Goal: Task Accomplishment & Management: Complete application form

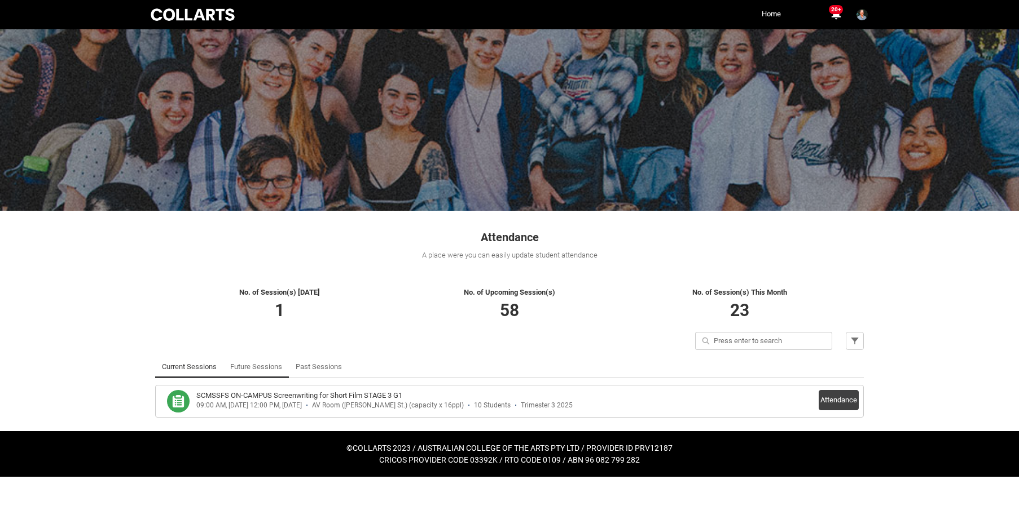
click at [263, 369] on link "Future Sessions" at bounding box center [256, 367] width 52 height 23
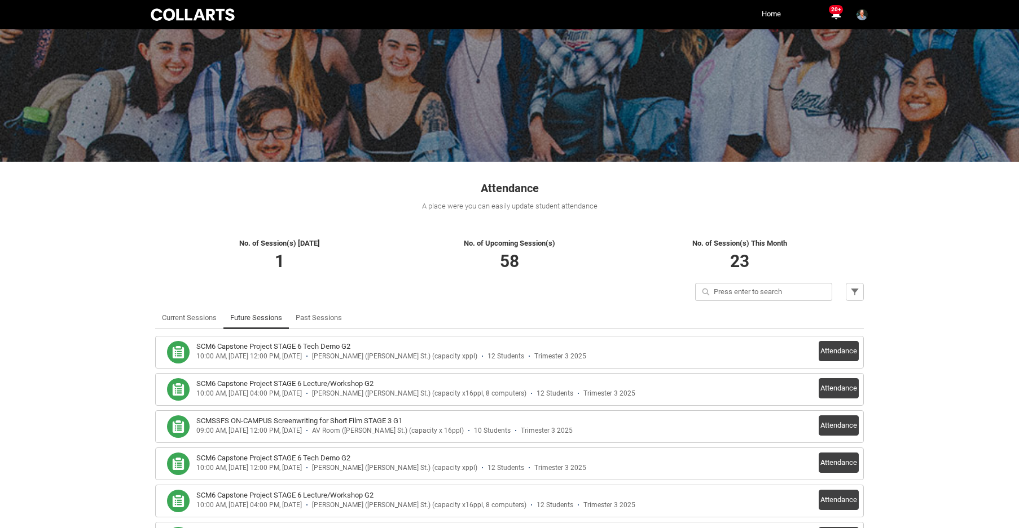
scroll to position [48, 0]
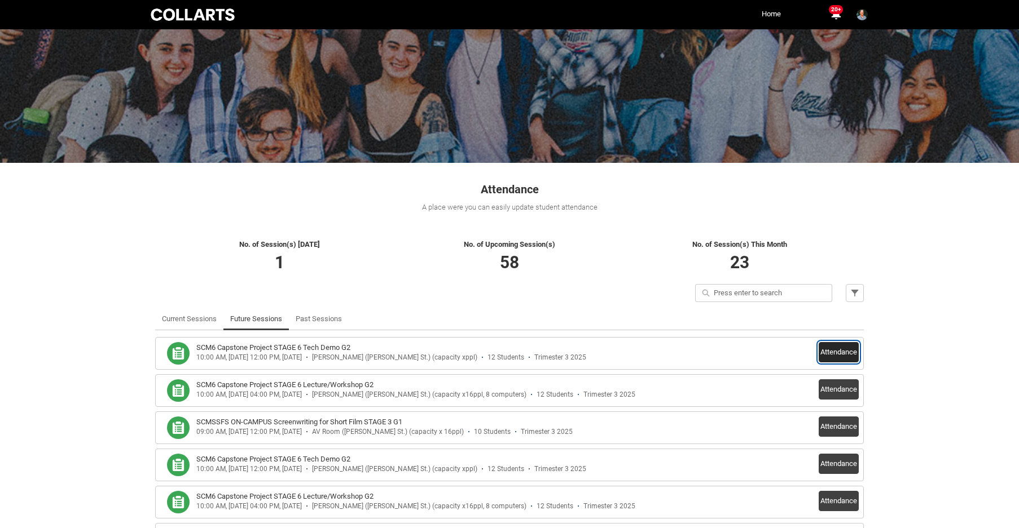
click at [835, 357] on button "Attendance" at bounding box center [838, 352] width 40 height 20
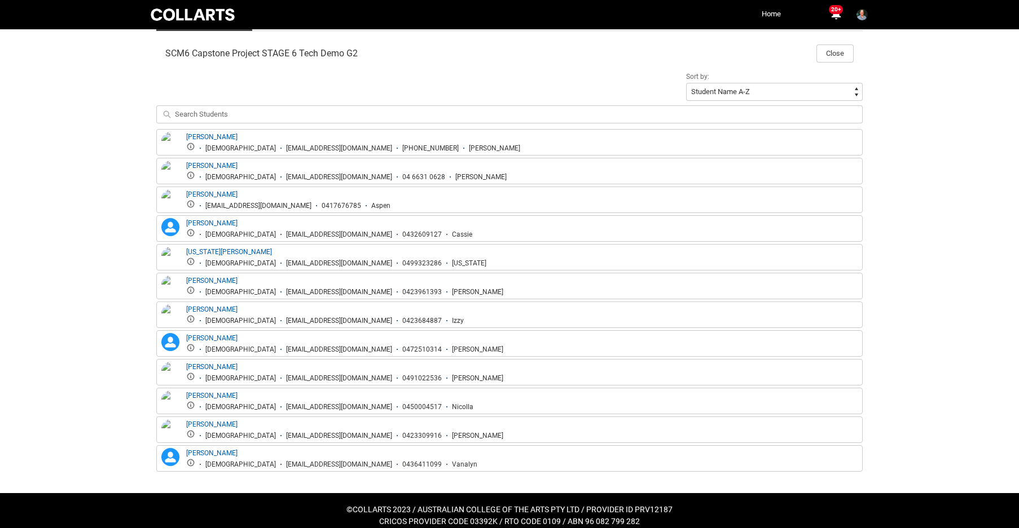
scroll to position [371, 0]
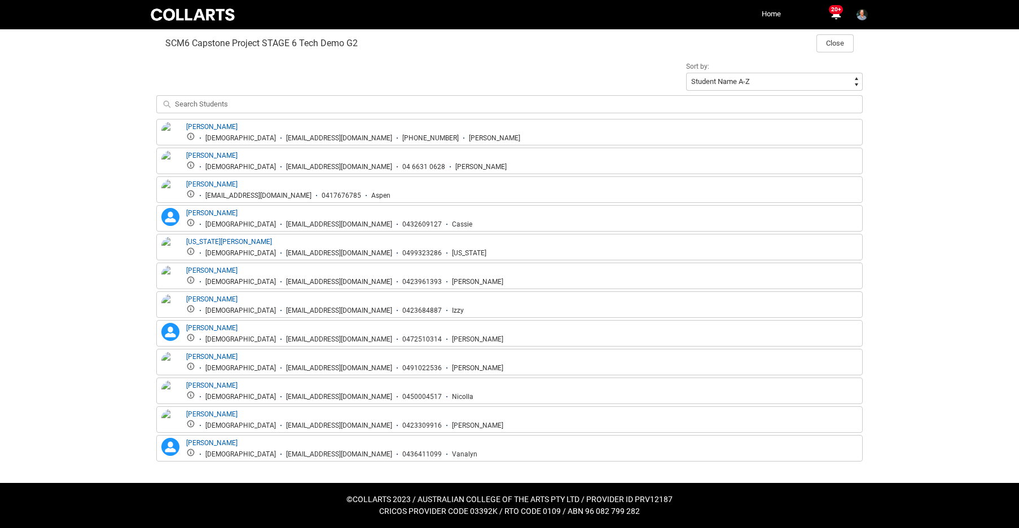
click at [791, 141] on div "Adam Douglas Male adougla.20241620@mycollarts.edu.au +61 413680038 Adam" at bounding box center [509, 132] width 700 height 21
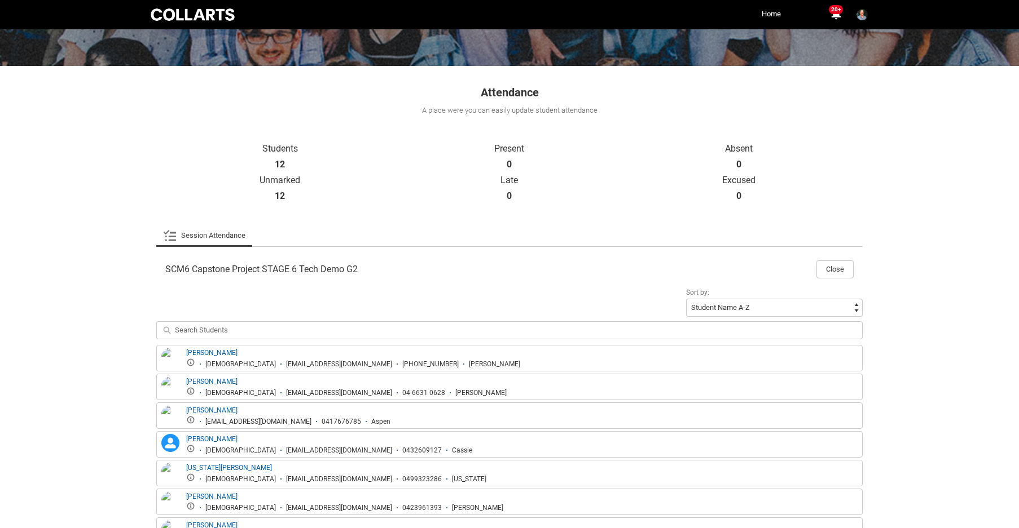
scroll to position [174, 0]
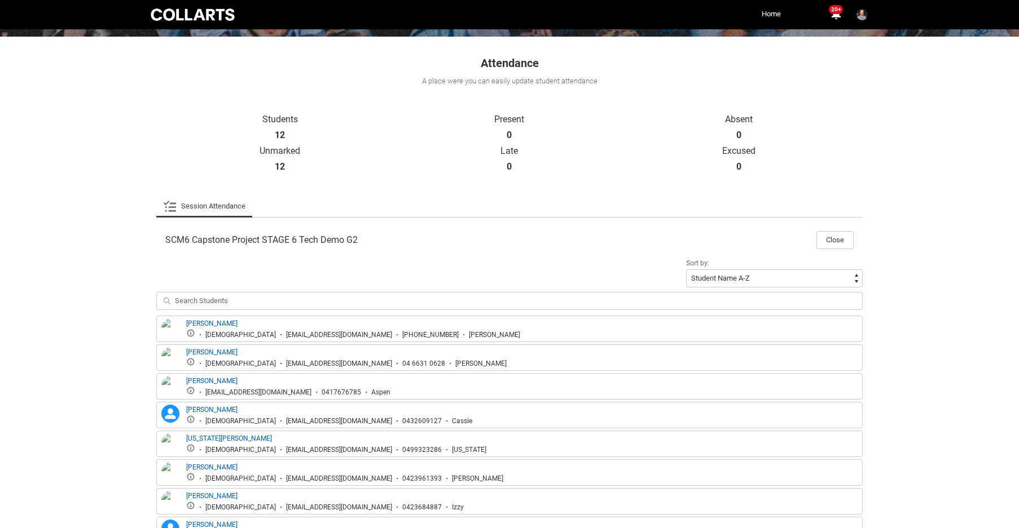
click at [219, 204] on link "Session Attendance" at bounding box center [204, 206] width 82 height 23
click at [216, 208] on link "Session Attendance" at bounding box center [204, 206] width 82 height 23
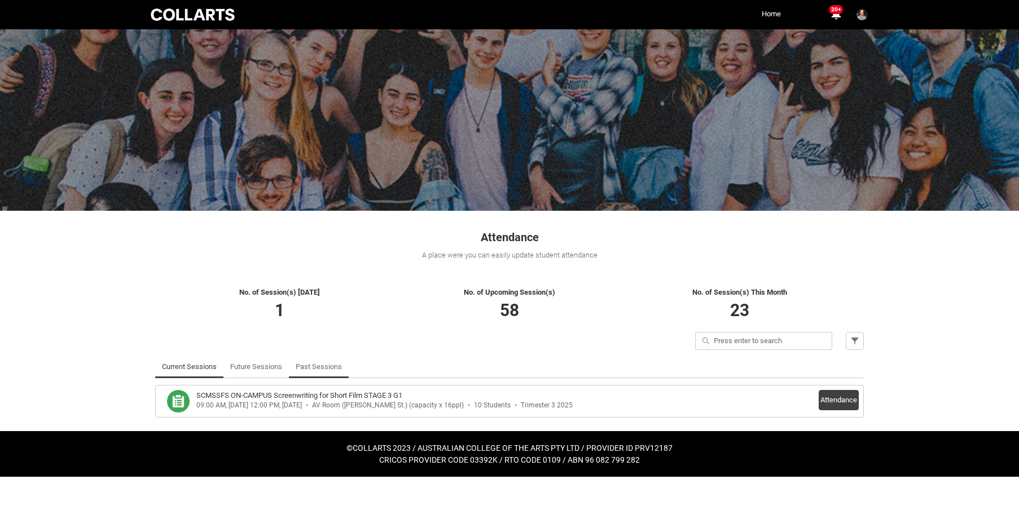
click at [309, 367] on link "Past Sessions" at bounding box center [319, 367] width 46 height 23
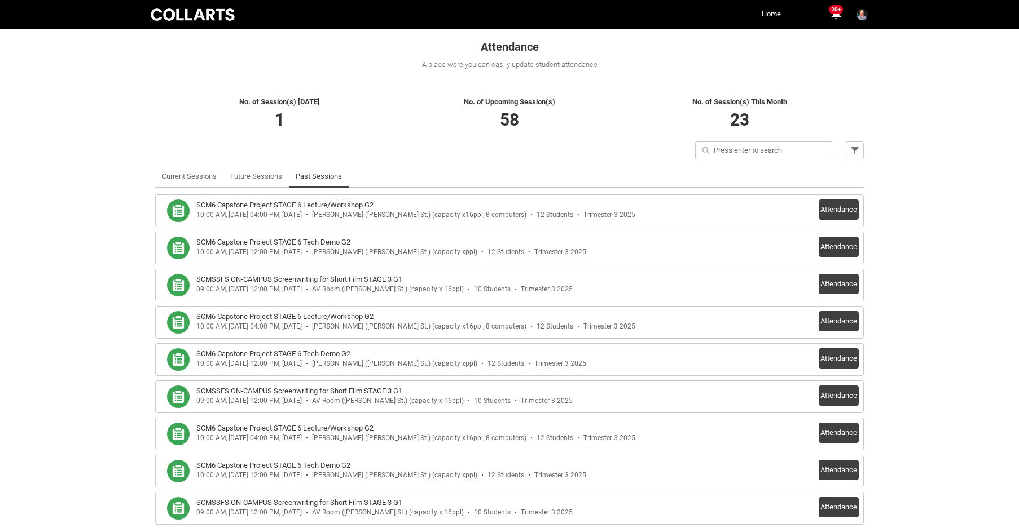
scroll to position [219, 0]
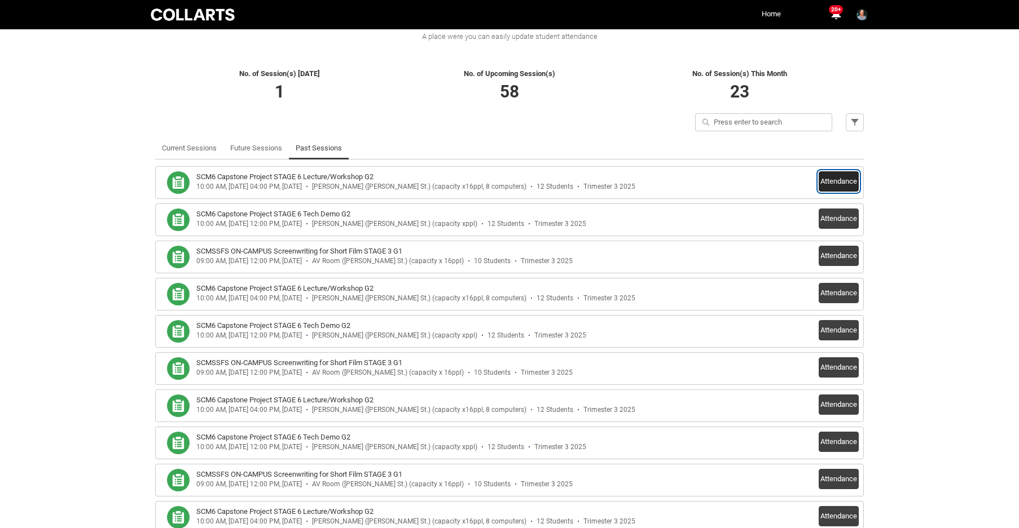
click at [832, 180] on button "Attendance" at bounding box center [838, 181] width 40 height 20
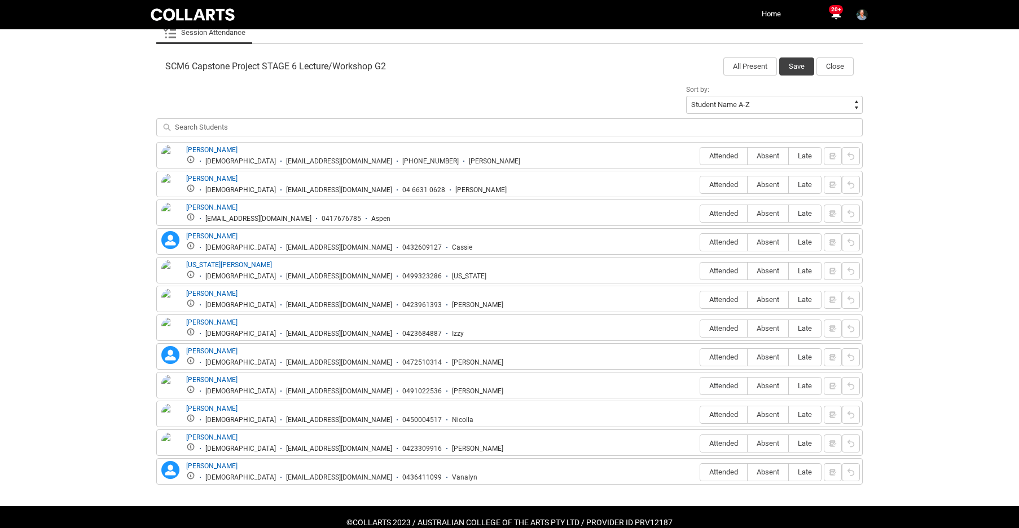
scroll to position [350, 0]
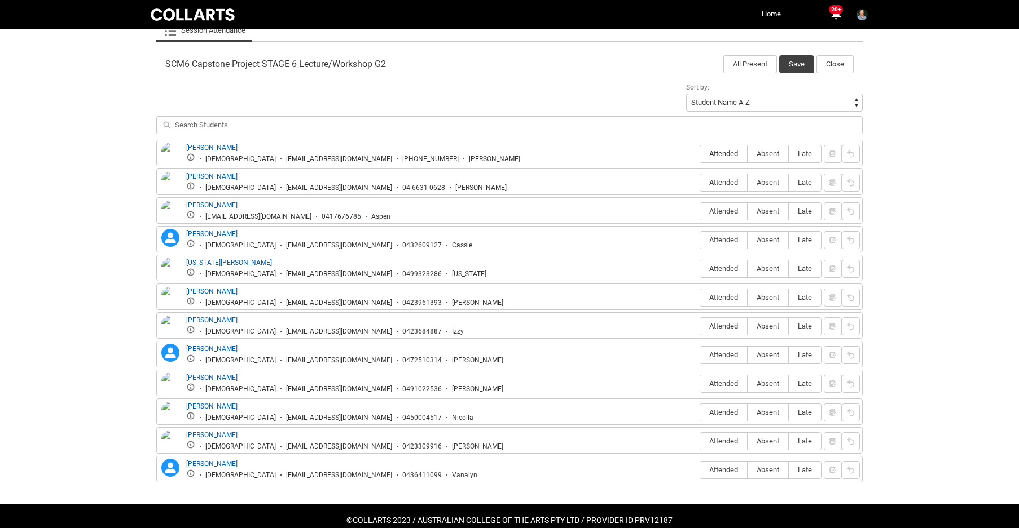
click at [719, 151] on span "Attended" at bounding box center [723, 153] width 47 height 8
click at [700, 153] on input "Attended" at bounding box center [699, 153] width 1 height 1
type lightning-radio-group "Attended"
radio input "true"
click at [721, 180] on span "Attended" at bounding box center [723, 182] width 47 height 8
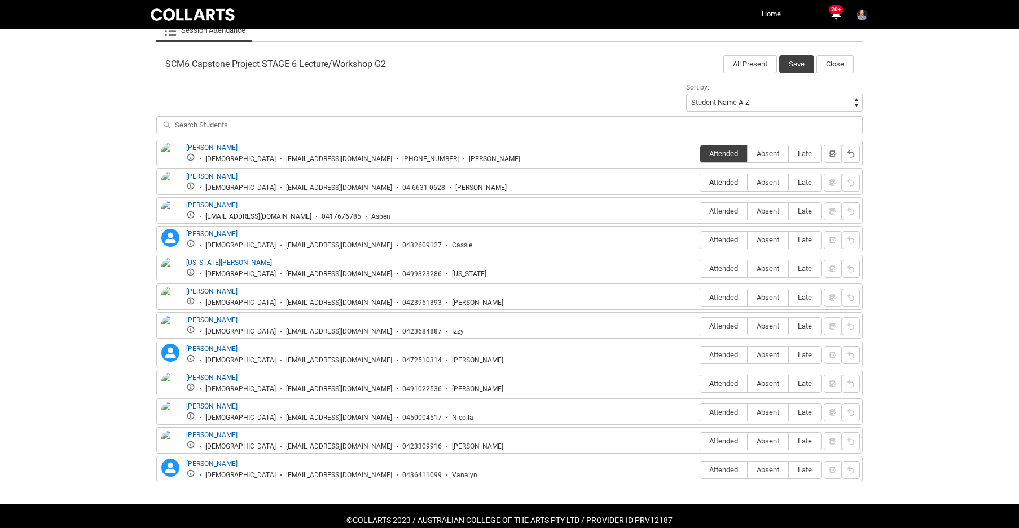
click at [700, 182] on input "Attended" at bounding box center [699, 182] width 1 height 1
type lightning-radio-group "Attended"
radio input "true"
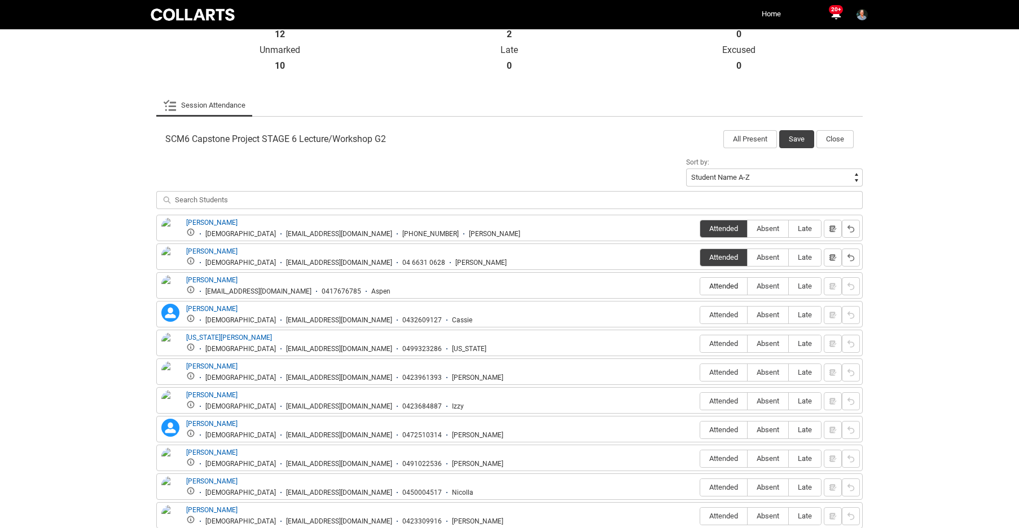
scroll to position [302, 0]
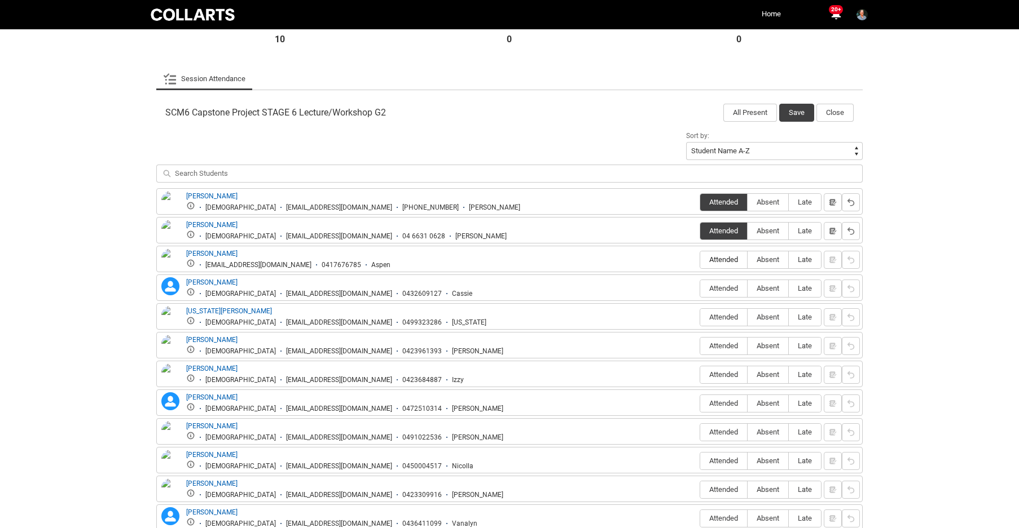
click at [727, 262] on span "Attended" at bounding box center [723, 259] width 47 height 8
click at [700, 260] on input "Attended" at bounding box center [699, 259] width 1 height 1
type lightning-radio-group "Attended"
radio input "true"
click at [726, 289] on span "Attended" at bounding box center [723, 288] width 47 height 8
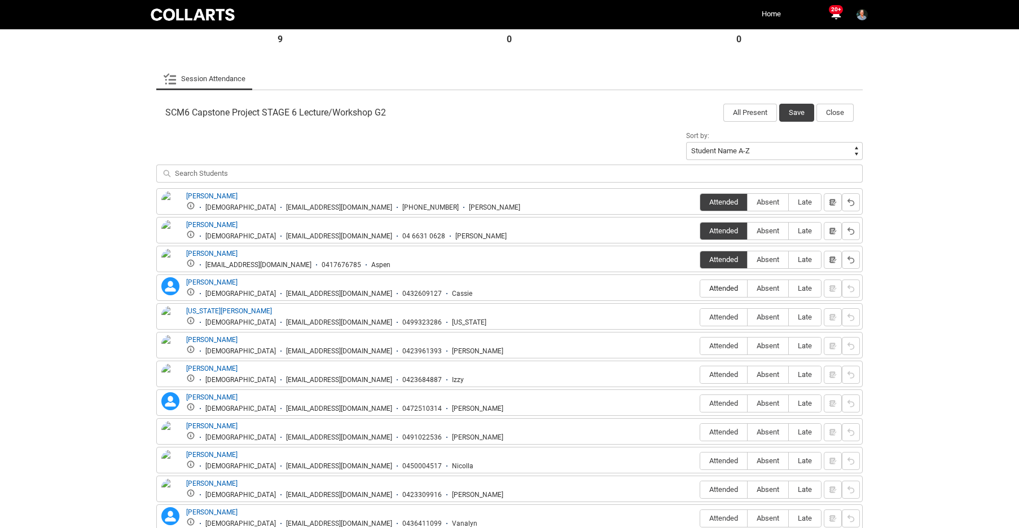
click at [700, 289] on input "Attended" at bounding box center [699, 288] width 1 height 1
type lightning-radio-group "Attended"
radio input "true"
click at [724, 318] on span "Attended" at bounding box center [723, 317] width 47 height 8
click at [700, 318] on input "Attended" at bounding box center [699, 317] width 1 height 1
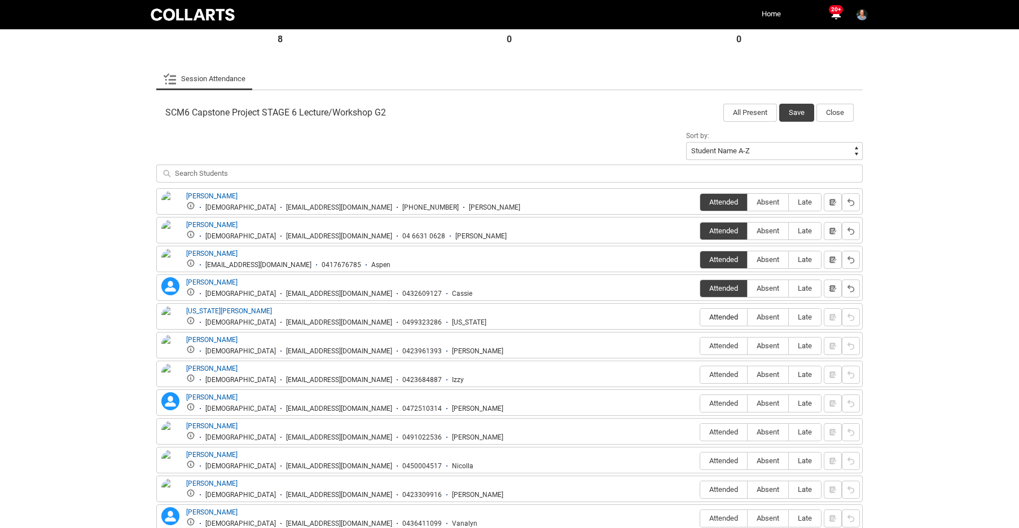
type lightning-radio-group "Attended"
radio input "true"
click at [725, 341] on label "Attended" at bounding box center [723, 346] width 47 height 17
click at [700, 346] on input "Attended" at bounding box center [699, 346] width 1 height 1
type lightning-radio-group "Attended"
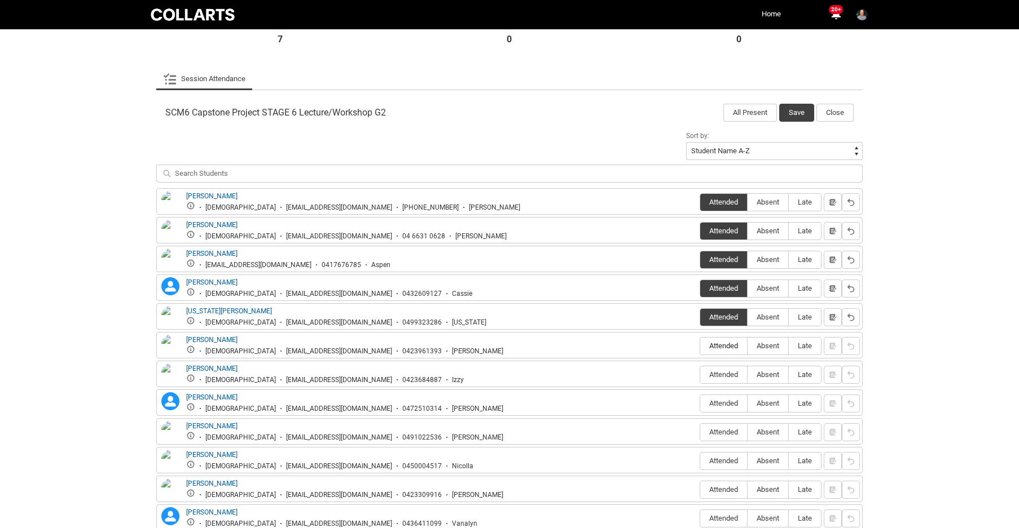
radio input "true"
click at [725, 374] on span "Attended" at bounding box center [723, 375] width 47 height 8
click at [700, 374] on input "Attended" at bounding box center [699, 374] width 1 height 1
type lightning-radio-group "Attended"
radio input "true"
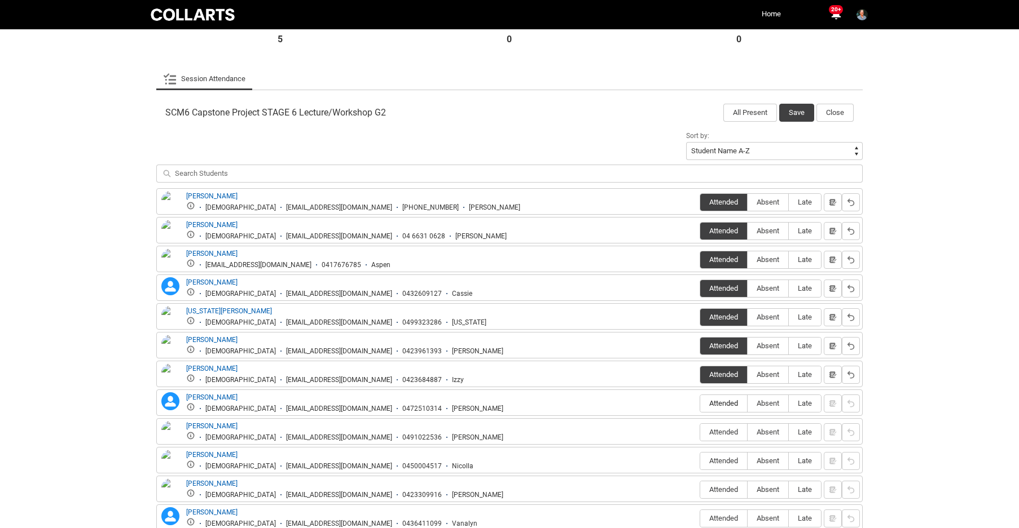
click at [725, 407] on span "Attended" at bounding box center [723, 403] width 47 height 8
click at [700, 404] on input "Attended" at bounding box center [699, 403] width 1 height 1
type lightning-radio-group "Attended"
radio input "true"
click at [725, 448] on div "Nicolla Vella Female nvella.20241403@mycollarts.edu.au 0450004517 Nicolla Atten…" at bounding box center [509, 460] width 706 height 27
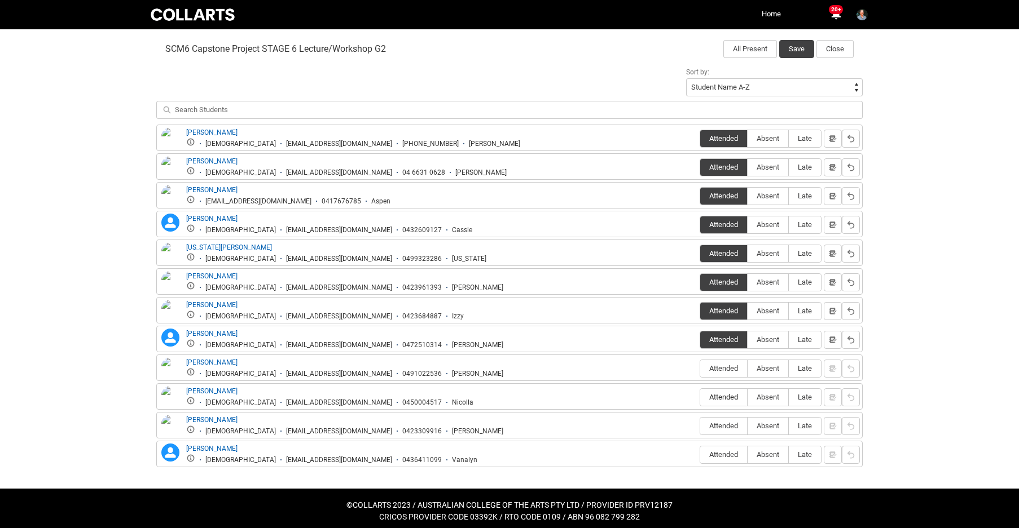
scroll to position [372, 0]
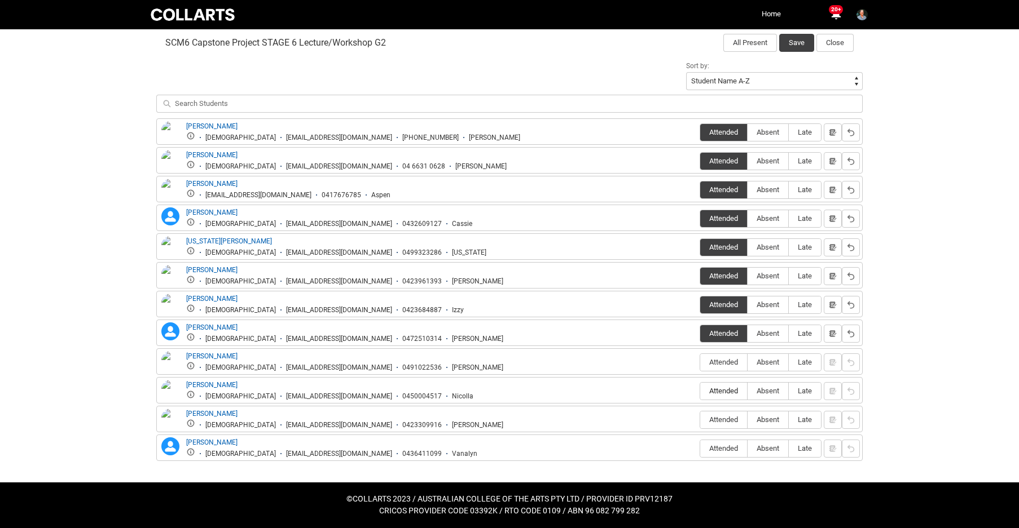
click at [718, 393] on span "Attended" at bounding box center [723, 391] width 47 height 8
click at [700, 391] on input "Attended" at bounding box center [699, 391] width 1 height 1
type lightning-radio-group "Attended"
radio input "true"
click at [717, 360] on span "Attended" at bounding box center [723, 362] width 47 height 8
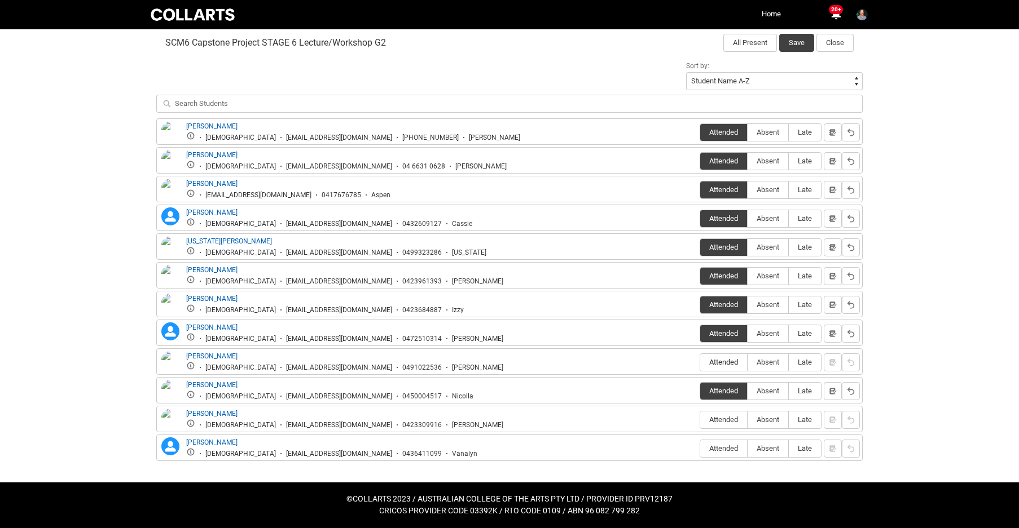
click at [700, 362] on input "Attended" at bounding box center [699, 362] width 1 height 1
type lightning-radio-group "Attended"
radio input "true"
click at [729, 418] on span "Attended" at bounding box center [723, 420] width 47 height 8
click at [700, 420] on input "Attended" at bounding box center [699, 420] width 1 height 1
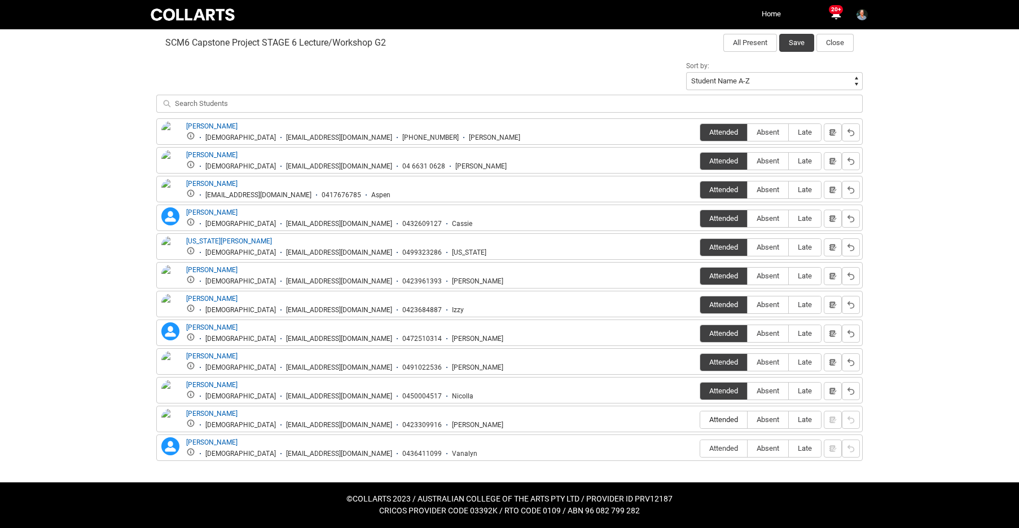
type lightning-radio-group "Attended"
radio input "true"
click at [729, 444] on label "Attended" at bounding box center [723, 448] width 47 height 17
click at [700, 448] on input "Attended" at bounding box center [699, 448] width 1 height 1
type lightning-radio-group "Attended"
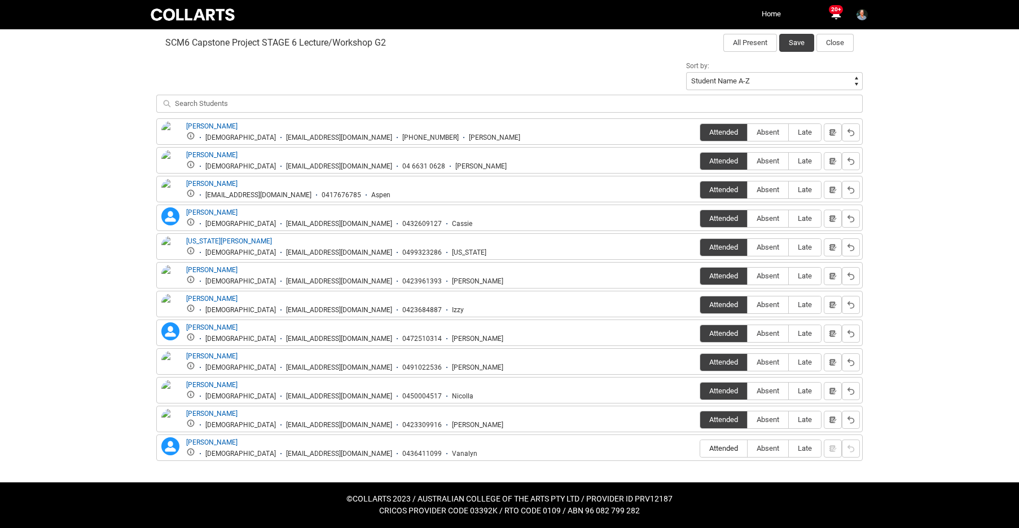
radio input "true"
click at [792, 42] on button "Save" at bounding box center [796, 43] width 35 height 18
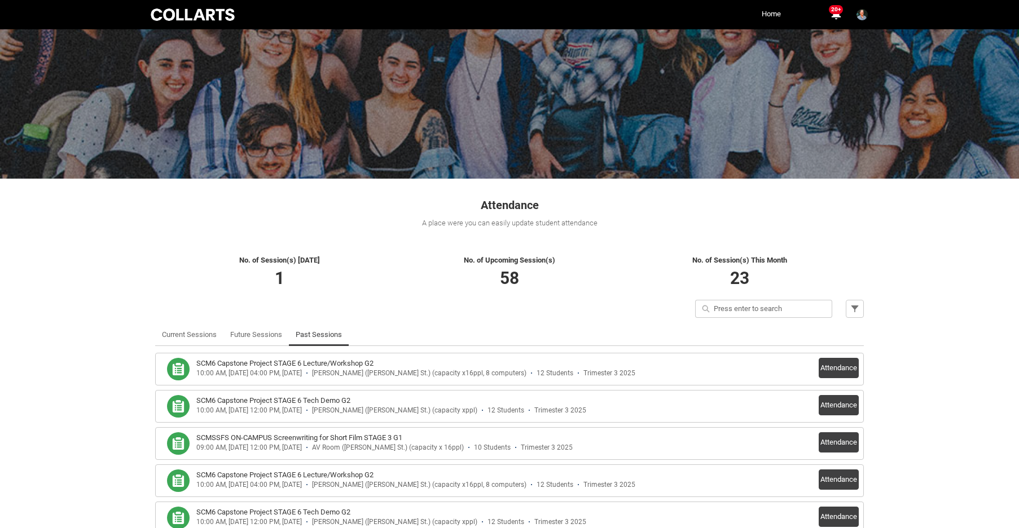
scroll to position [12, 0]
